Goal: Information Seeking & Learning: Learn about a topic

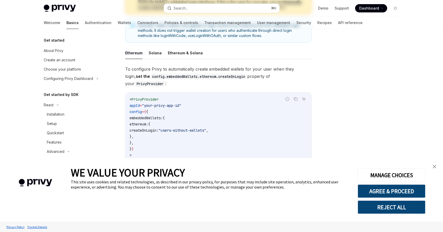
scroll to position [95, 0]
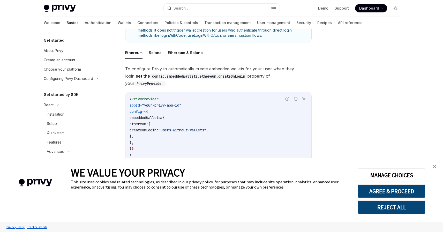
click at [435, 167] on img "close banner" at bounding box center [435, 167] width 4 height 4
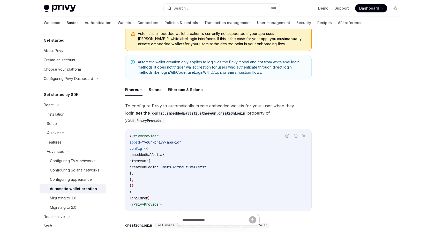
scroll to position [56, 0]
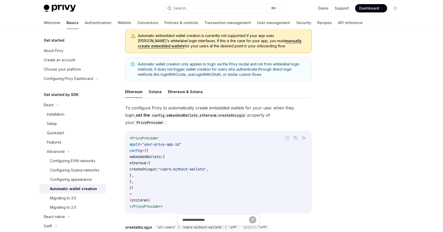
click at [195, 92] on button "Ethereum & Solana" at bounding box center [185, 92] width 35 height 12
type textarea "*"
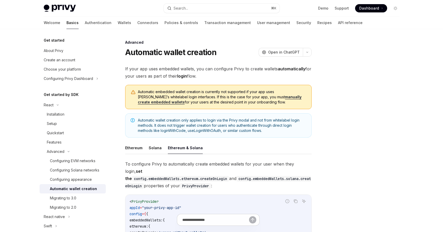
click at [224, 43] on div "Advanced" at bounding box center [218, 42] width 187 height 5
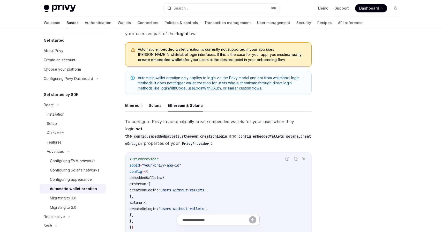
scroll to position [42, 0]
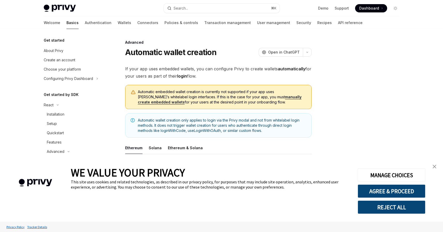
drag, startPoint x: 435, startPoint y: 167, endPoint x: 428, endPoint y: 169, distance: 7.8
click at [435, 167] on img "close banner" at bounding box center [435, 167] width 4 height 4
